Goal: Use online tool/utility: Utilize a website feature to perform a specific function

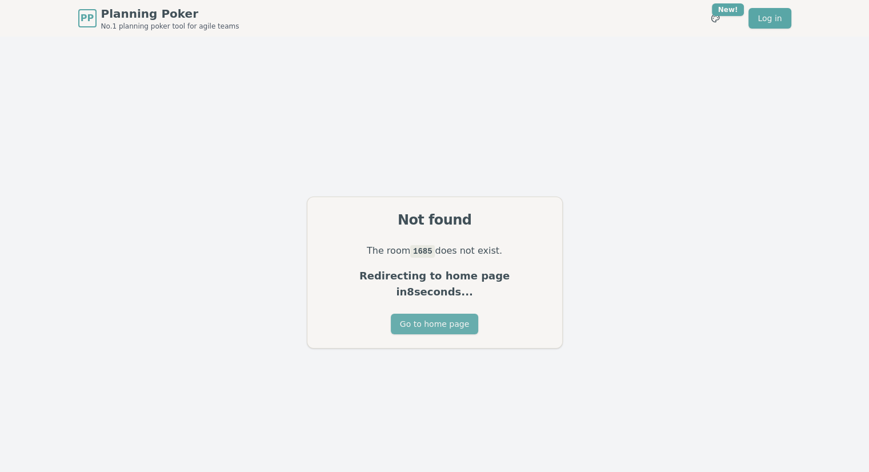
click at [419, 316] on button "Go to home page" at bounding box center [434, 324] width 87 height 21
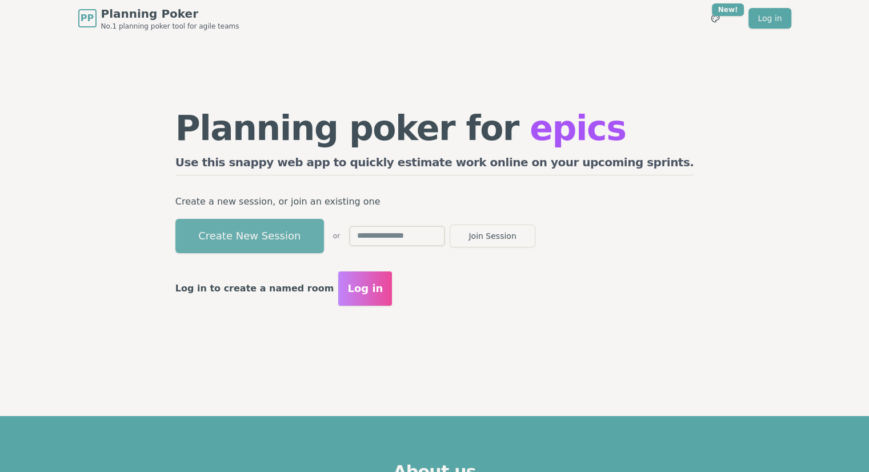
click at [324, 230] on button "Create New Session" at bounding box center [249, 236] width 149 height 34
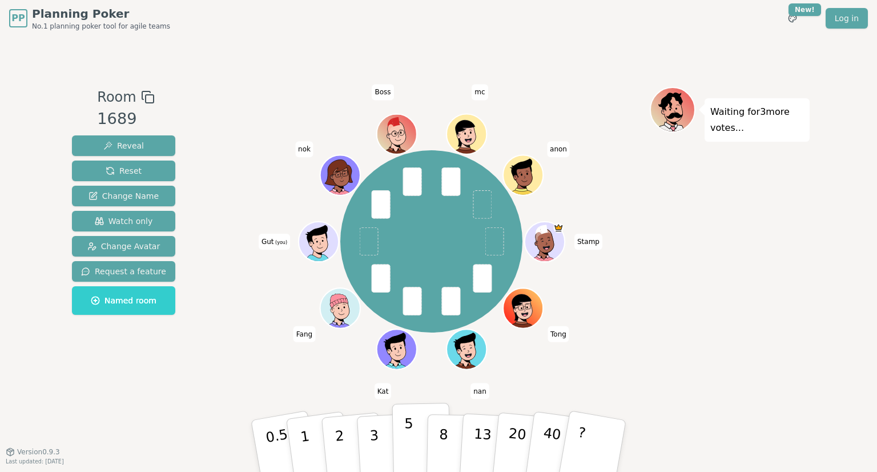
click at [402, 439] on button "5" at bounding box center [421, 446] width 59 height 87
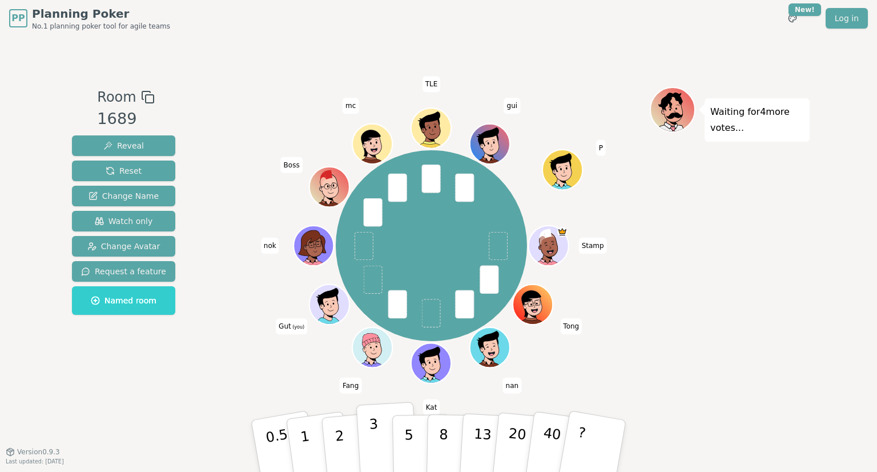
click at [378, 432] on button "3" at bounding box center [387, 446] width 62 height 89
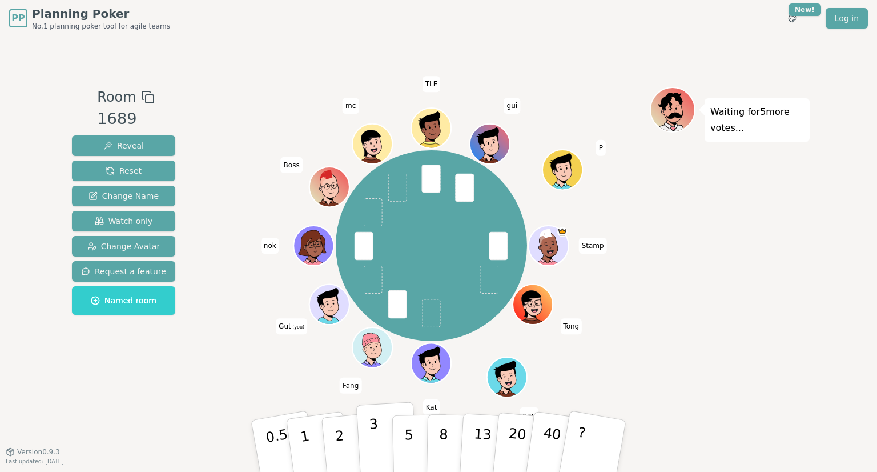
click at [387, 430] on button "3" at bounding box center [387, 446] width 62 height 89
click at [379, 430] on button "3" at bounding box center [387, 446] width 62 height 89
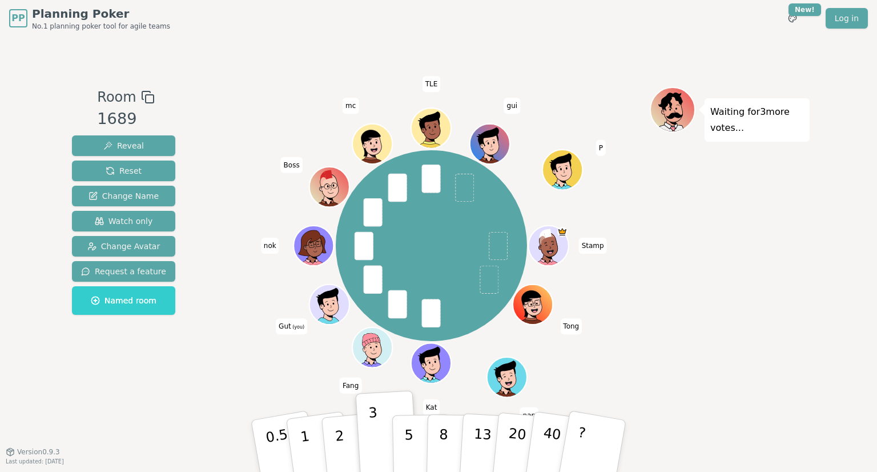
click at [237, 403] on div "Room 1689 Reveal Reset Change Name Watch only Change Avatar Request a feature N…" at bounding box center [438, 244] width 743 height 415
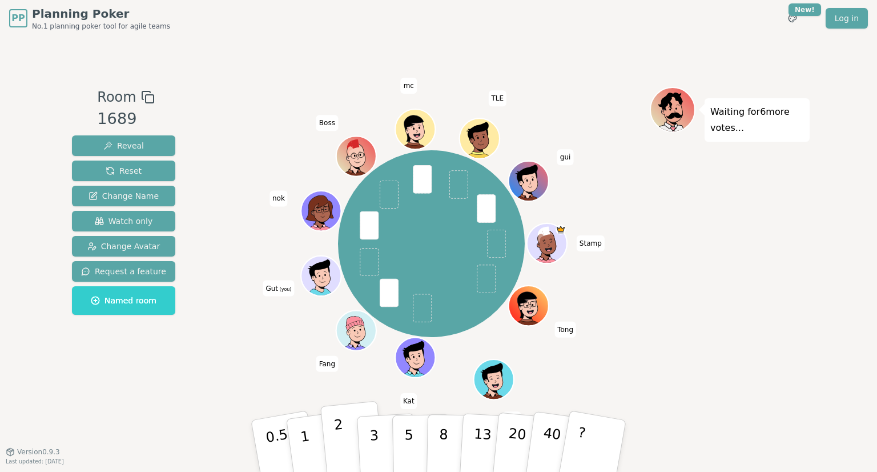
click at [344, 439] on button "2" at bounding box center [352, 446] width 65 height 91
click at [339, 423] on p "2" at bounding box center [341, 447] width 15 height 62
click at [334, 437] on button "2" at bounding box center [352, 446] width 65 height 91
click at [410, 433] on p "5" at bounding box center [409, 446] width 10 height 62
click at [339, 404] on button "2" at bounding box center [352, 446] width 65 height 91
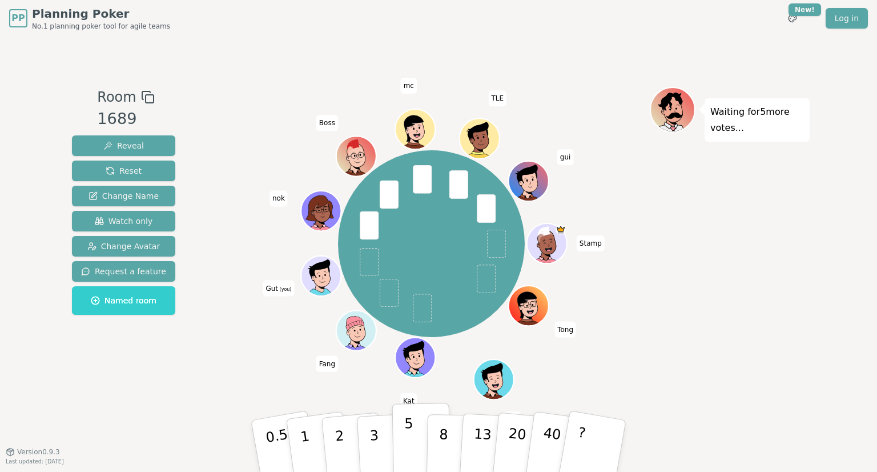
click at [418, 439] on button "5" at bounding box center [421, 446] width 59 height 87
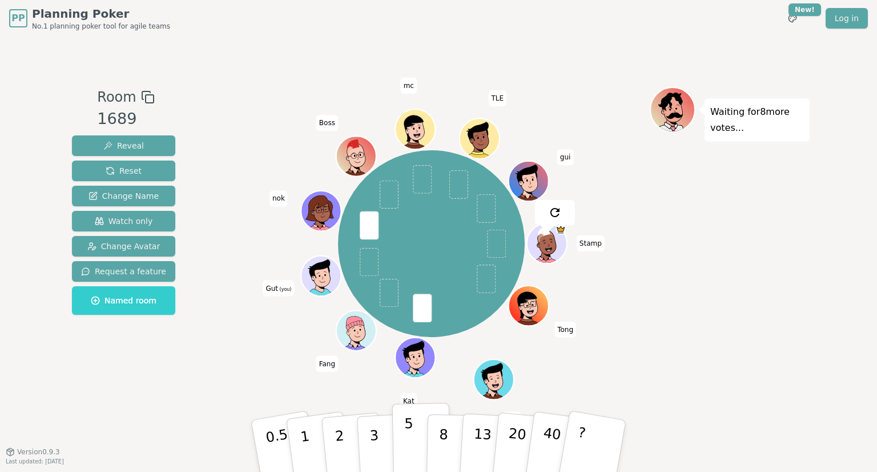
click at [402, 423] on button "5" at bounding box center [421, 446] width 59 height 87
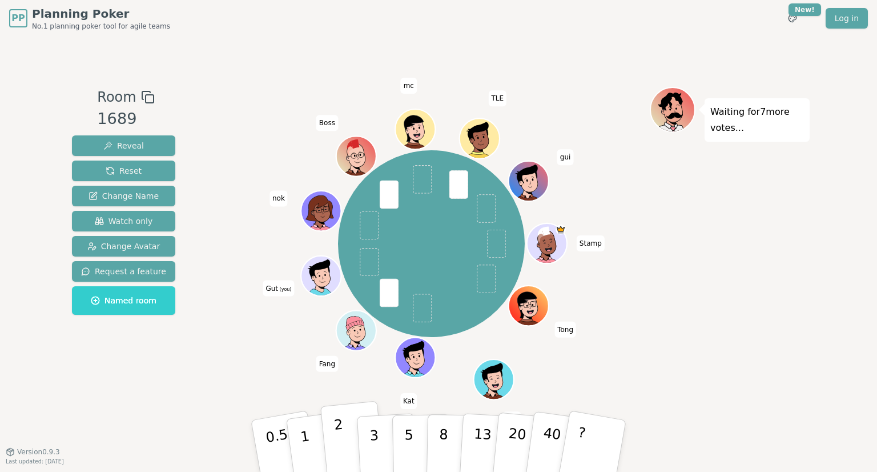
click at [343, 444] on p "2" at bounding box center [341, 447] width 15 height 62
click at [339, 451] on p "2" at bounding box center [341, 447] width 15 height 62
click at [347, 435] on button "2" at bounding box center [352, 446] width 65 height 91
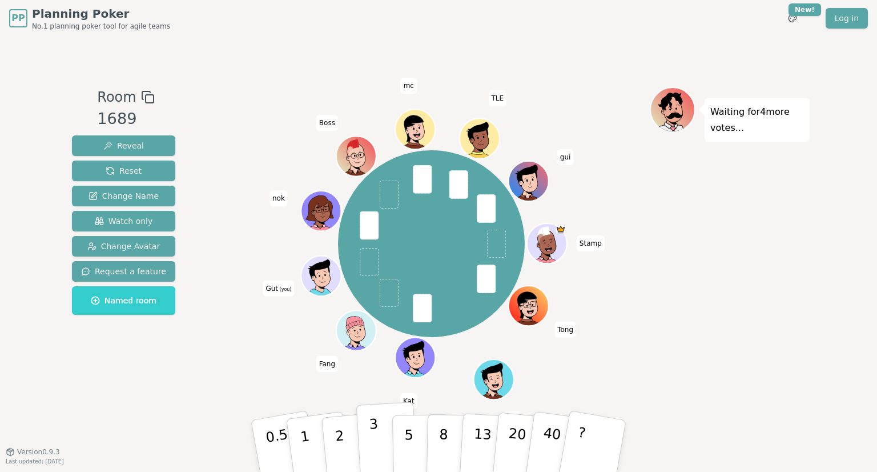
click at [378, 441] on button "3" at bounding box center [387, 446] width 62 height 89
click at [452, 422] on button "8" at bounding box center [456, 446] width 59 height 87
click at [416, 444] on button "5" at bounding box center [421, 446] width 59 height 87
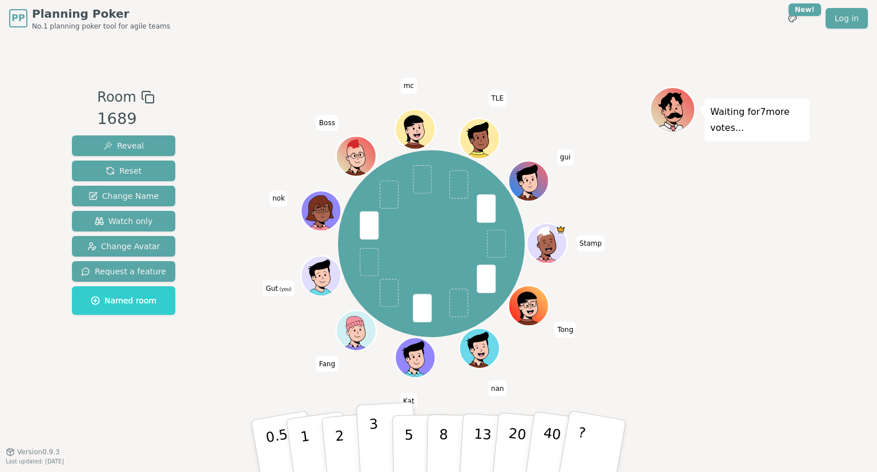
click at [371, 435] on p "3" at bounding box center [375, 447] width 13 height 62
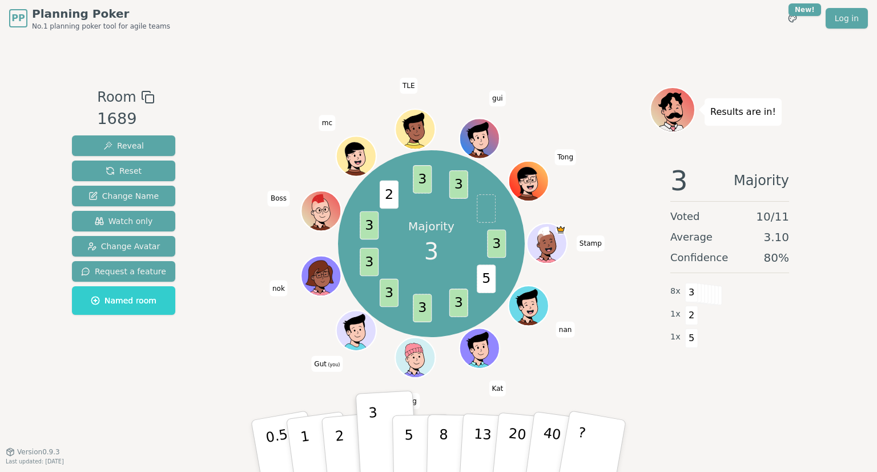
click at [149, 391] on div "Room 1689 Reveal Reset Change Name Watch only Change Avatar Request a feature N…" at bounding box center [123, 244] width 113 height 314
